Goal: Find specific page/section: Find specific page/section

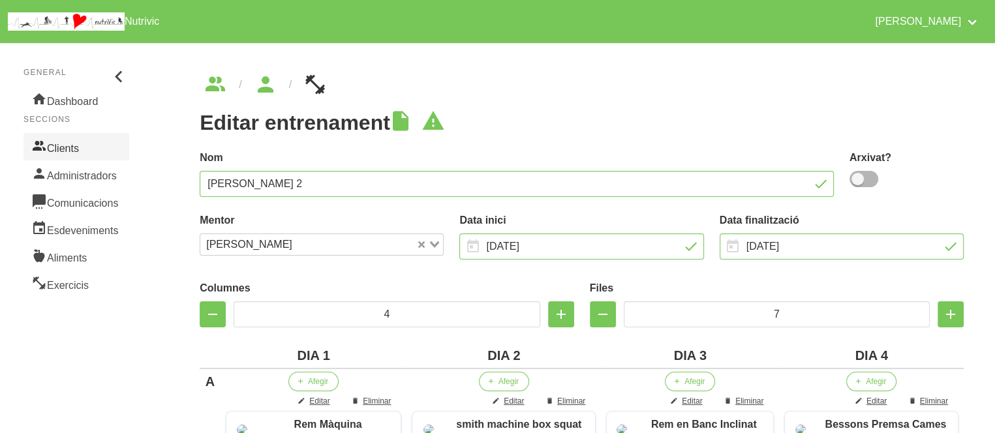
click at [61, 151] on link "Clients" at bounding box center [76, 146] width 106 height 27
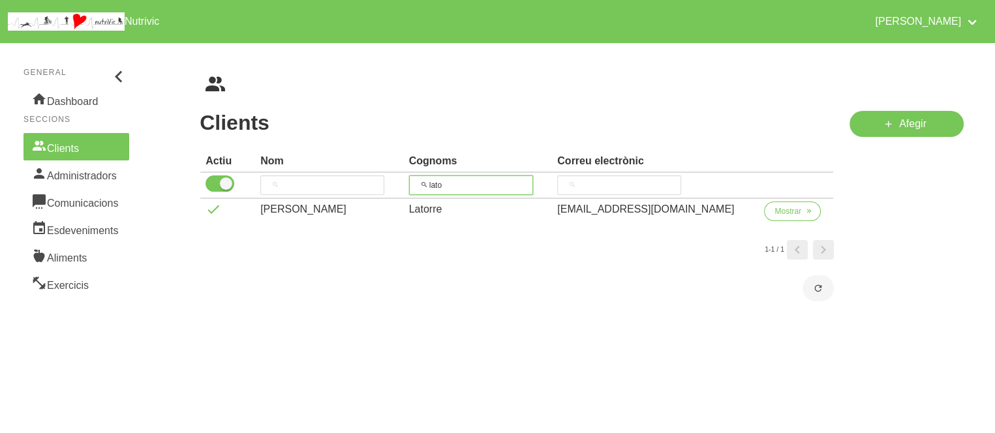
click at [451, 182] on input "lato" at bounding box center [471, 185] width 124 height 20
type input "inie"
click at [784, 207] on span "Mostrar" at bounding box center [787, 211] width 27 height 12
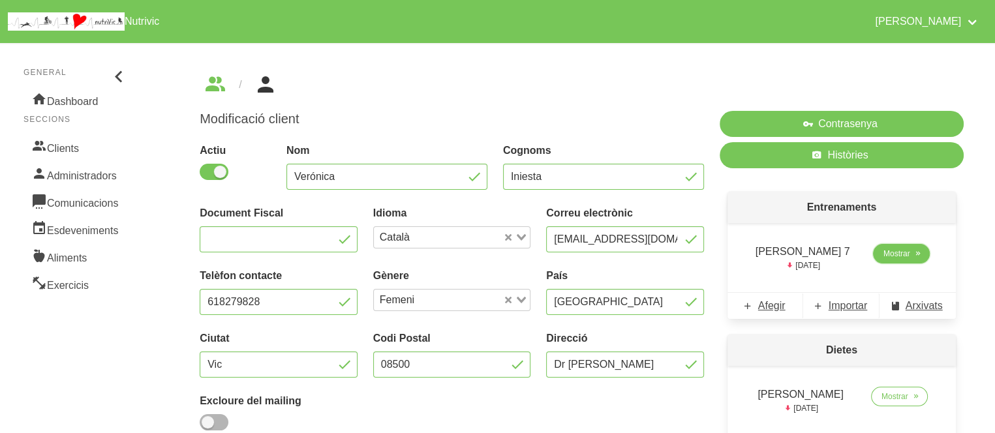
click at [916, 252] on icon at bounding box center [918, 254] width 8 height 12
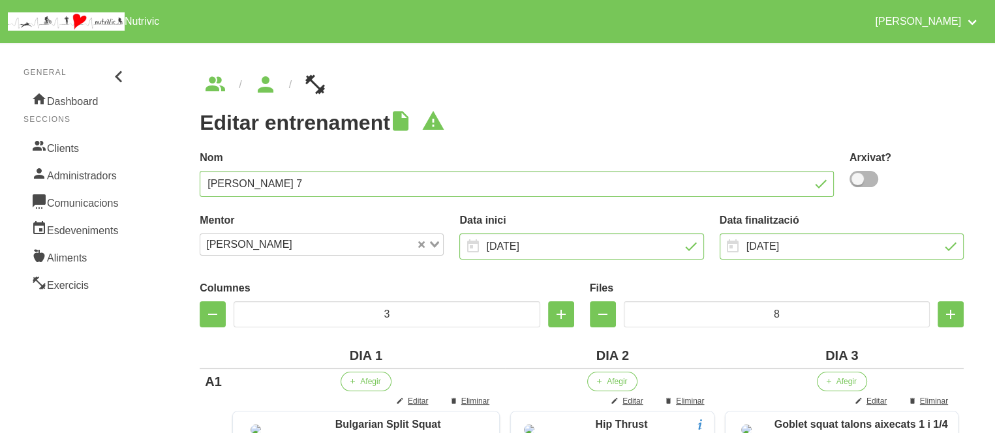
click at [601, 85] on ul "breadcrumbs" at bounding box center [582, 84] width 764 height 21
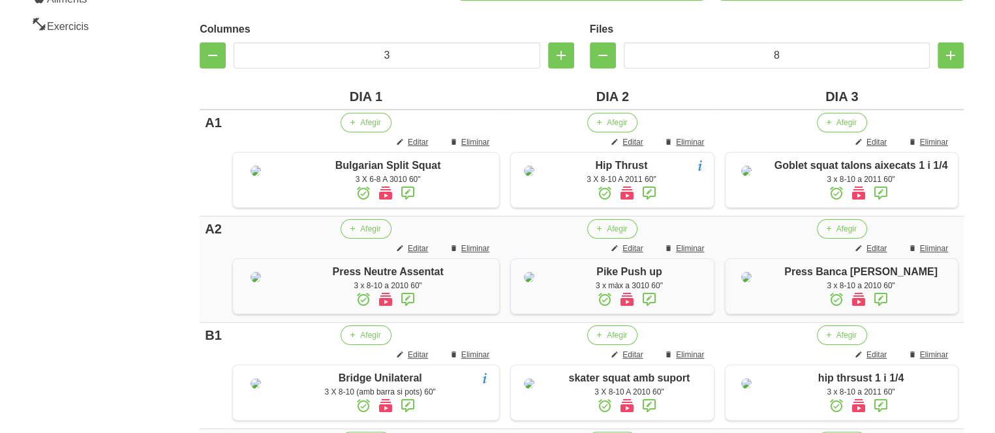
scroll to position [261, 0]
